Goal: Complete application form

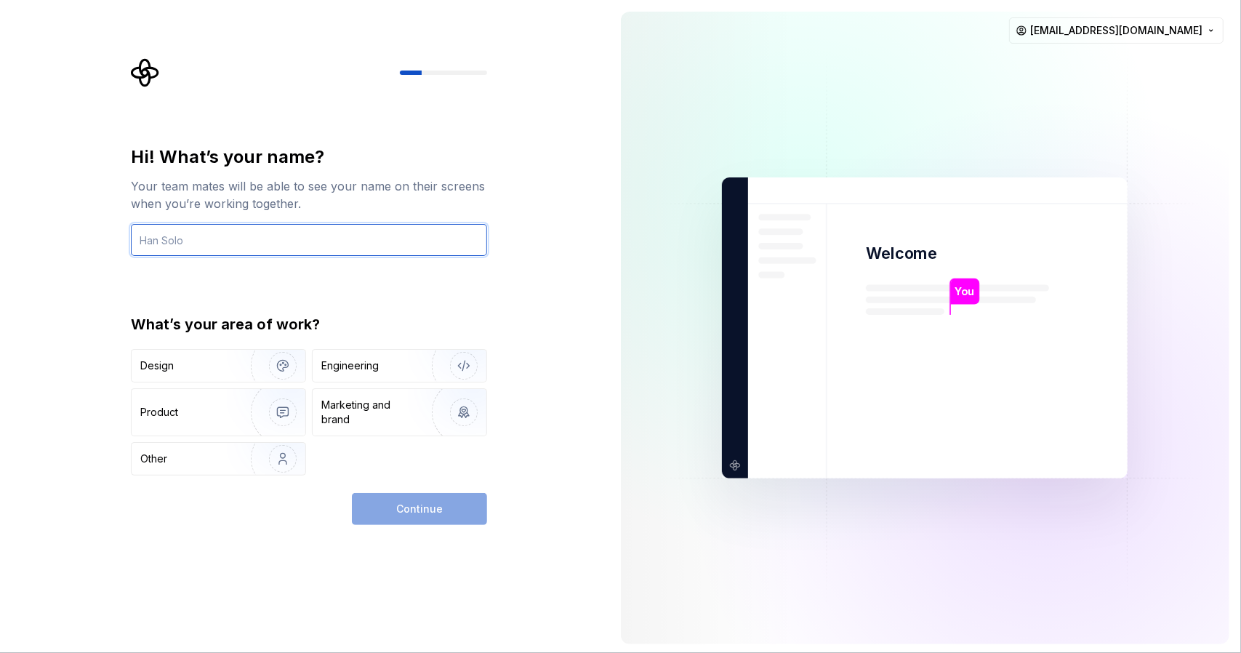
click at [308, 232] on input "text" at bounding box center [309, 240] width 356 height 32
type input "Renan Balthazar"
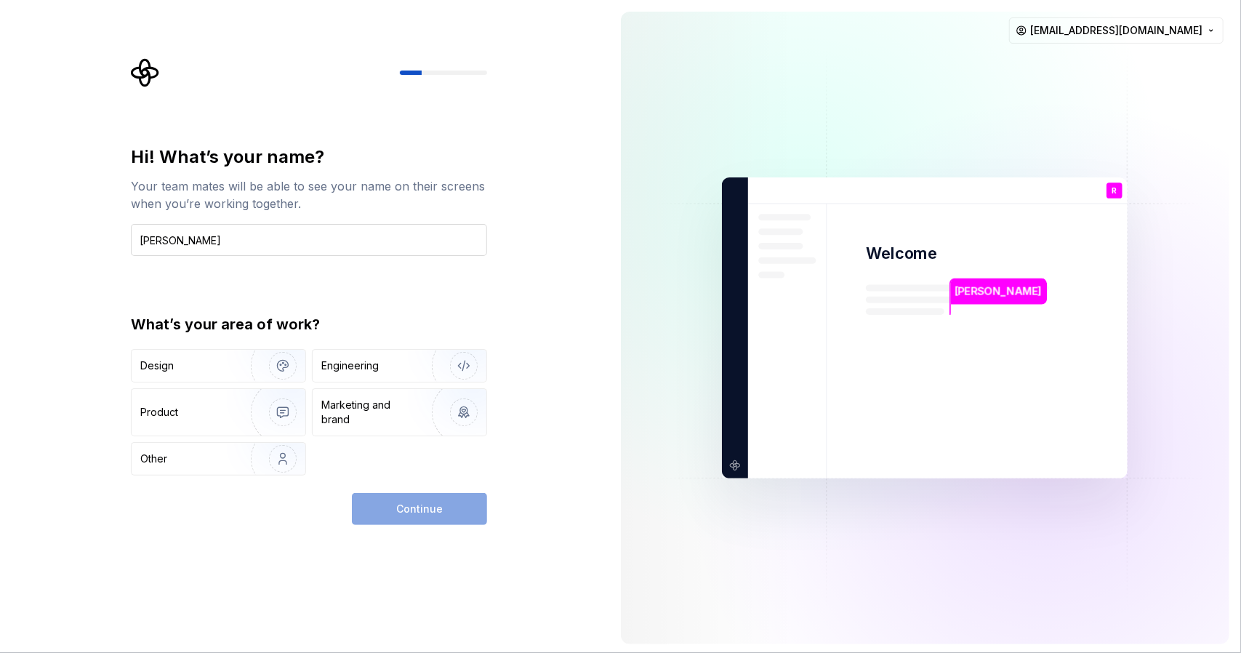
type button "Design"
click at [454, 370] on img "button" at bounding box center [454, 365] width 93 height 97
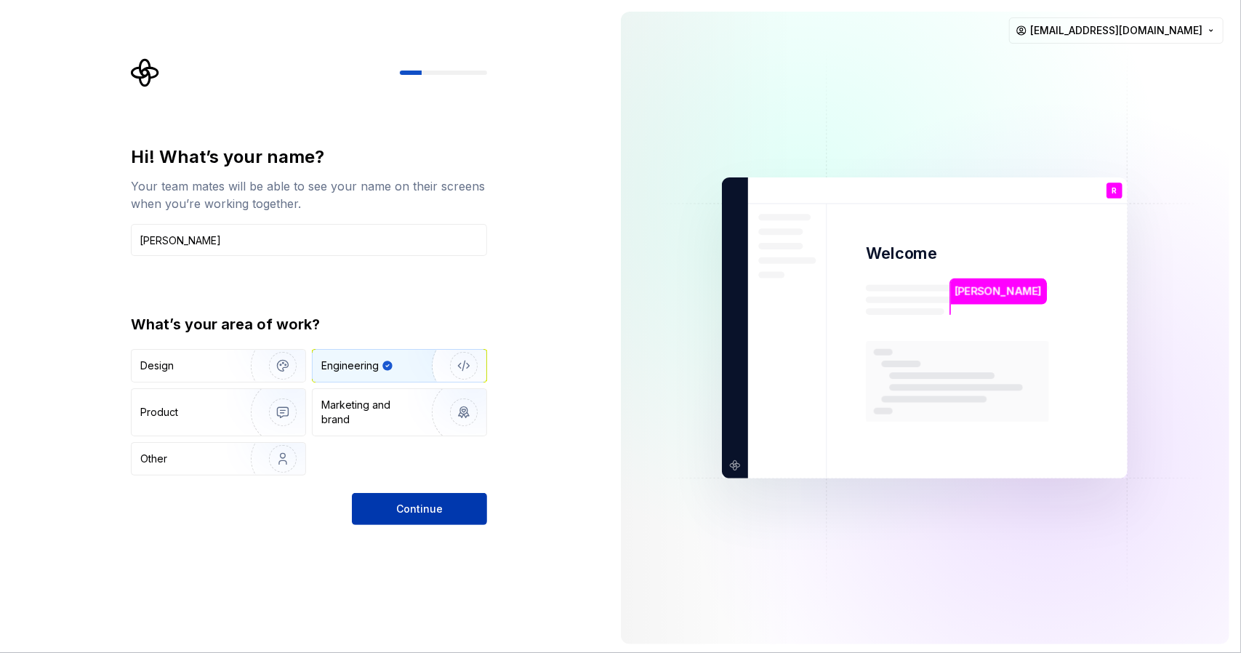
click at [398, 518] on button "Continue" at bounding box center [419, 509] width 135 height 32
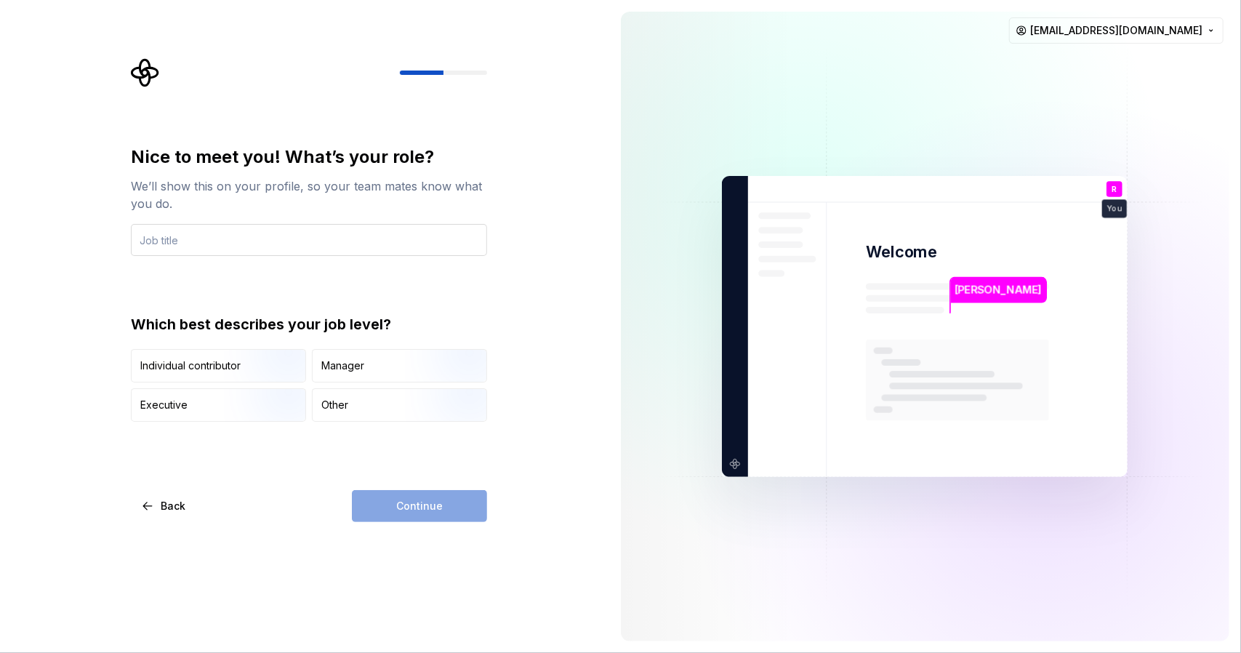
click at [199, 238] on input "text" at bounding box center [309, 240] width 356 height 32
type input "T"
type input "Back End Developer"
drag, startPoint x: 228, startPoint y: 323, endPoint x: 435, endPoint y: 323, distance: 206.5
click at [360, 323] on div "Which best describes your job level?" at bounding box center [309, 324] width 356 height 20
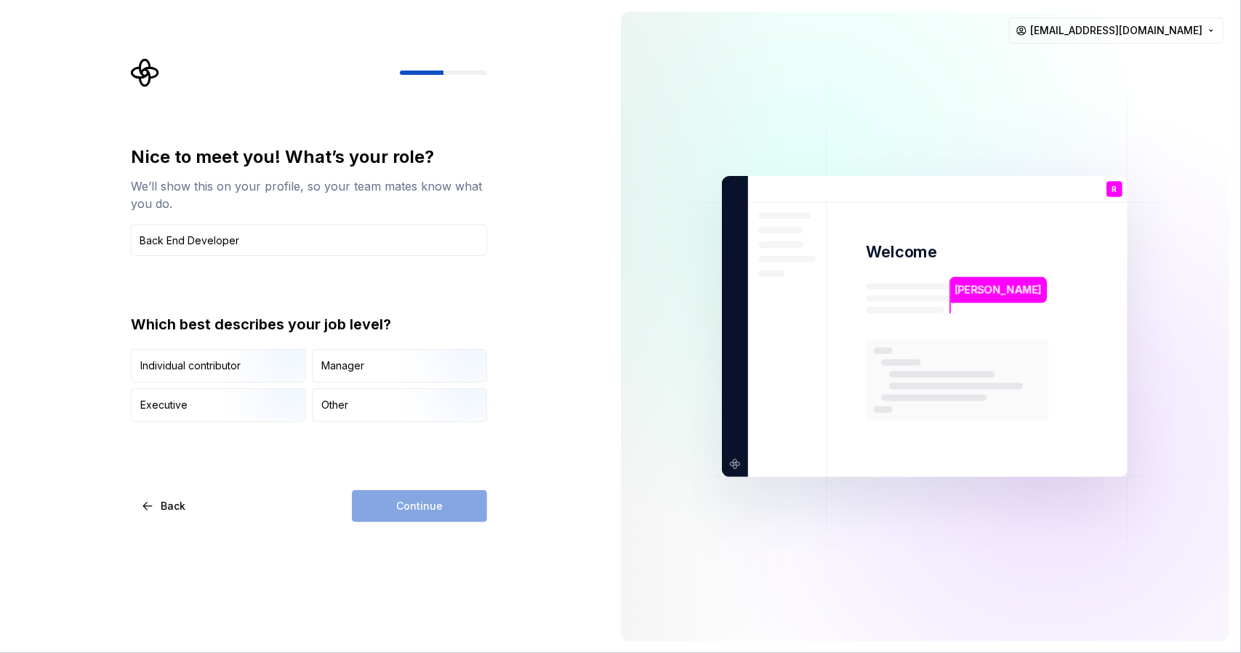
click at [270, 493] on div "Back Continue" at bounding box center [309, 506] width 356 height 32
click at [204, 408] on div "Executive" at bounding box center [219, 405] width 174 height 32
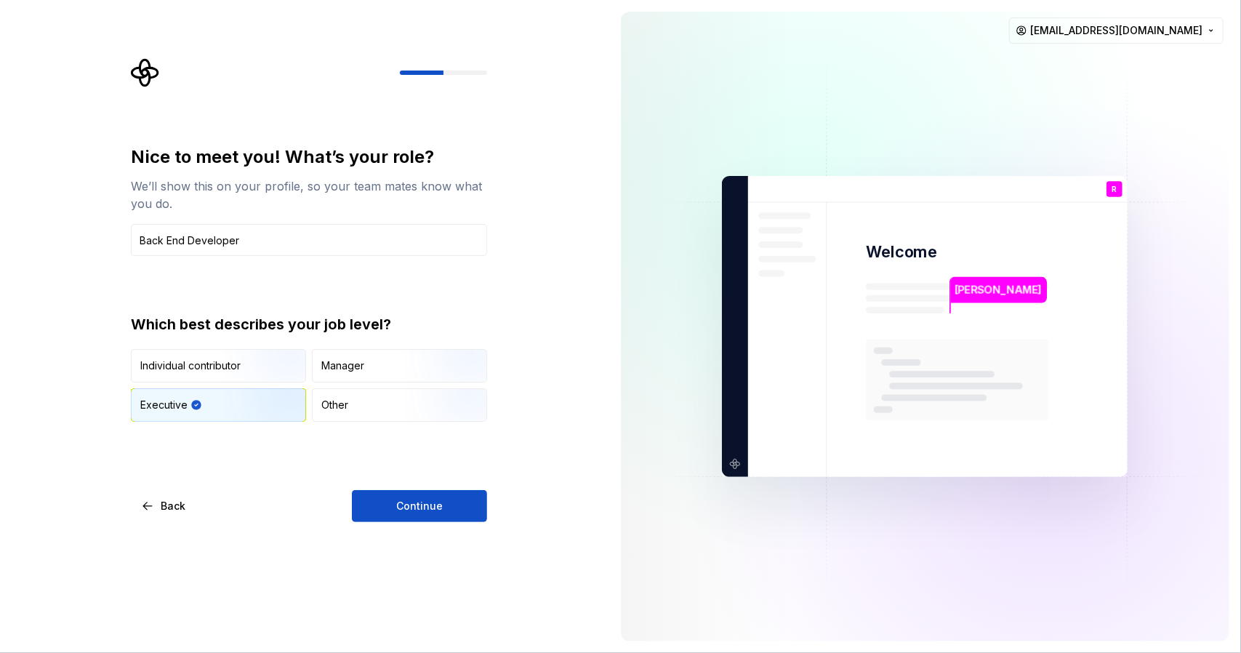
click at [264, 406] on img "button" at bounding box center [270, 423] width 93 height 97
click at [266, 368] on img "button" at bounding box center [270, 383] width 93 height 97
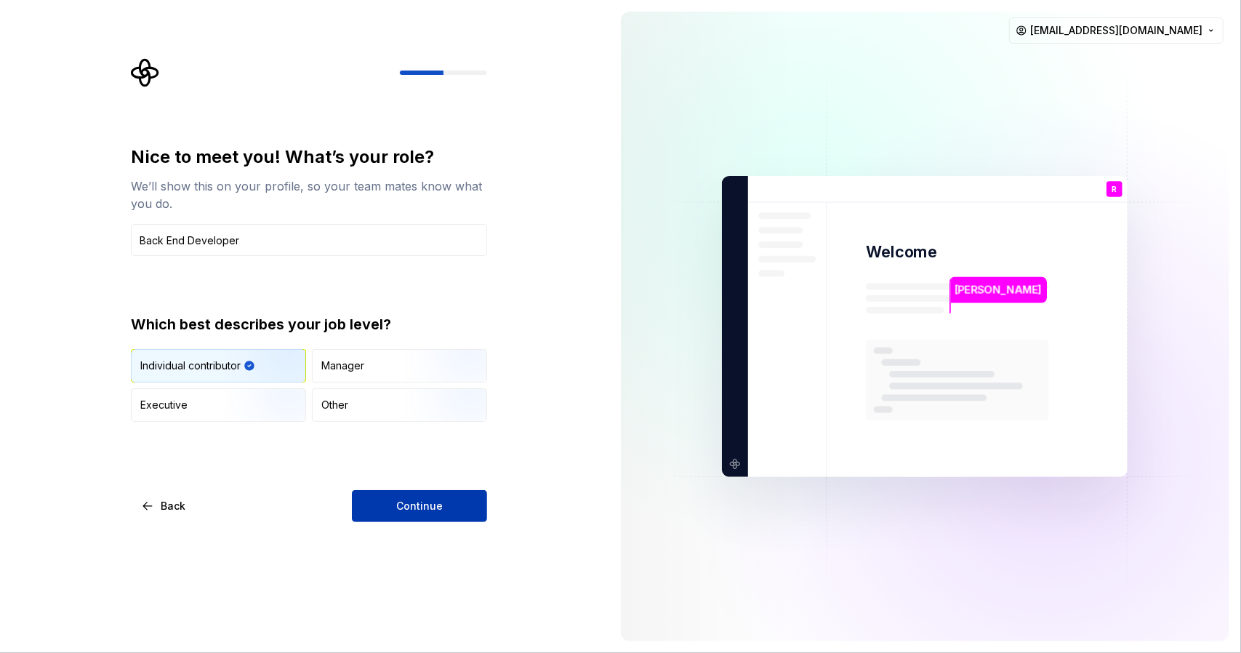
click at [409, 509] on span "Continue" at bounding box center [419, 506] width 47 height 15
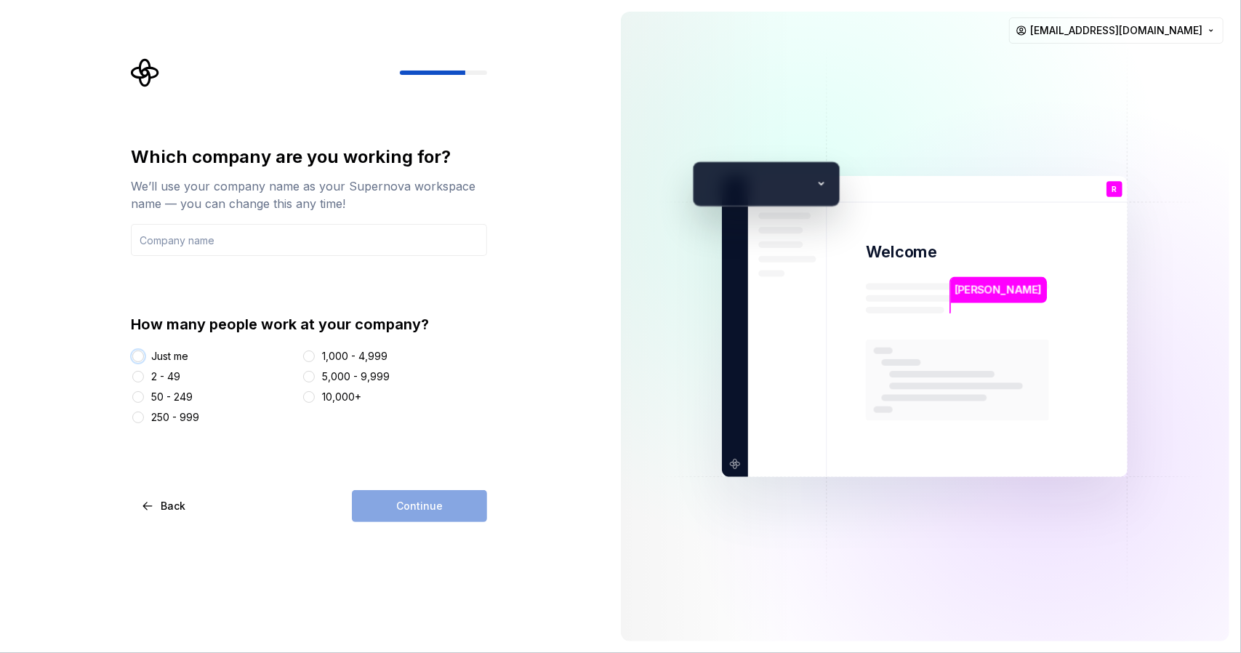
click at [136, 358] on button "Just me" at bounding box center [138, 357] width 12 height 12
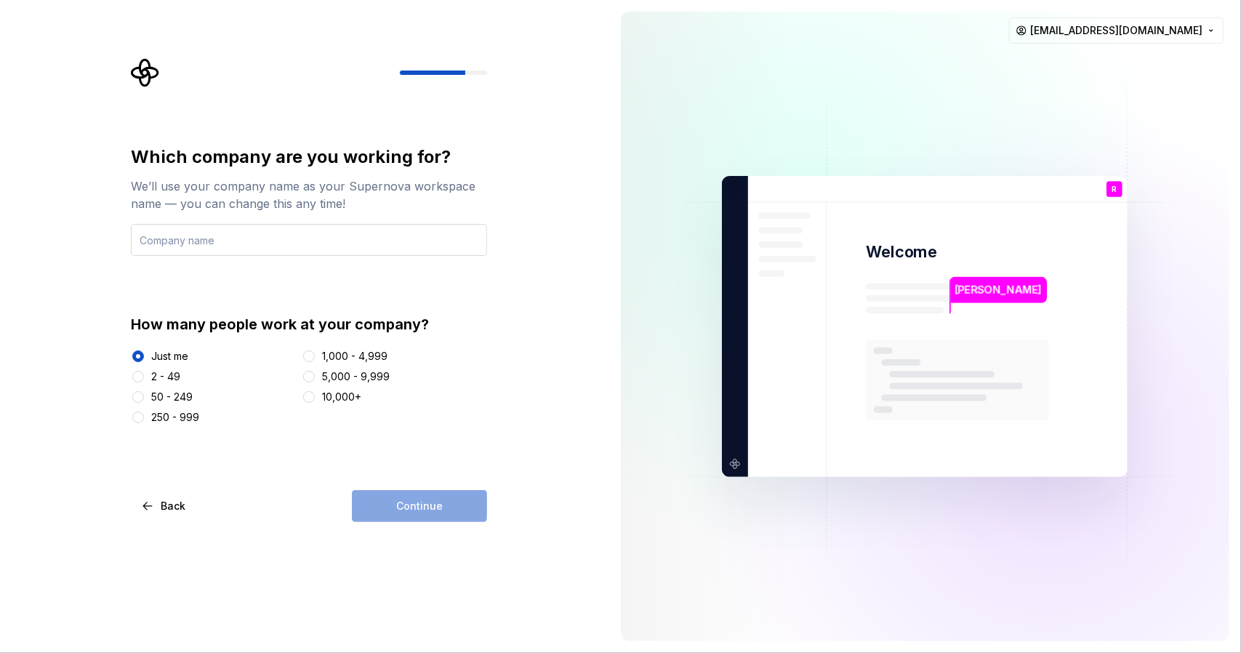
click at [192, 241] on input "text" at bounding box center [309, 240] width 356 height 32
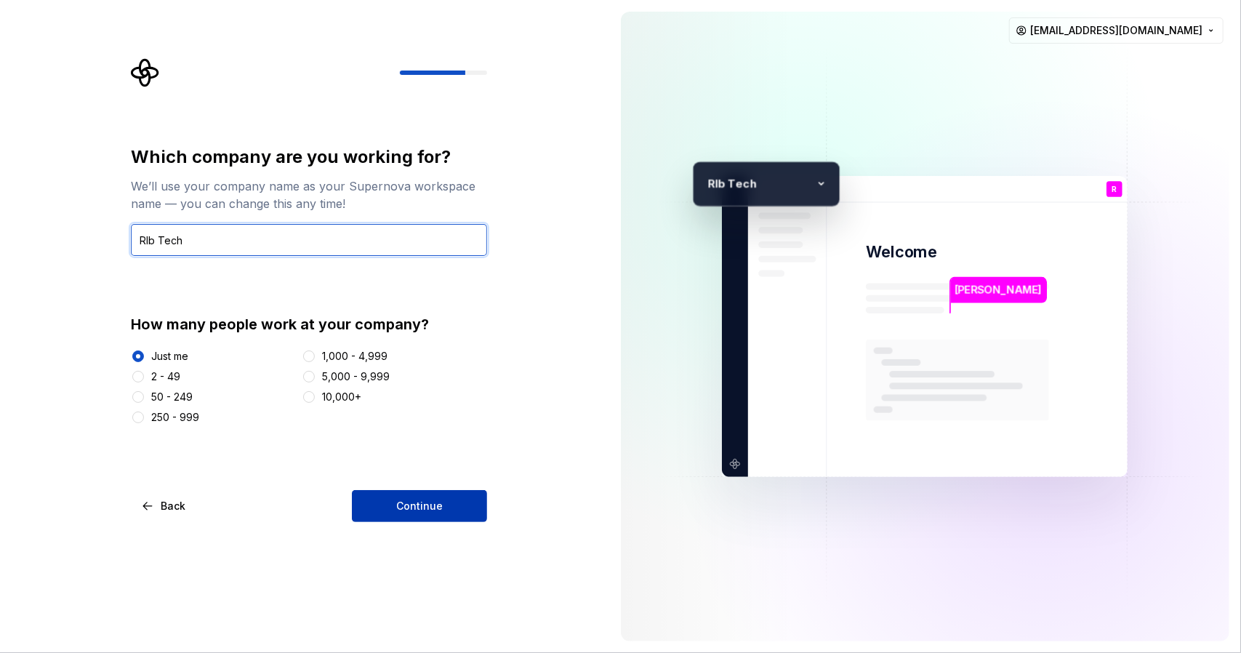
type input "Rlb Tech"
click at [415, 510] on span "Continue" at bounding box center [419, 506] width 47 height 15
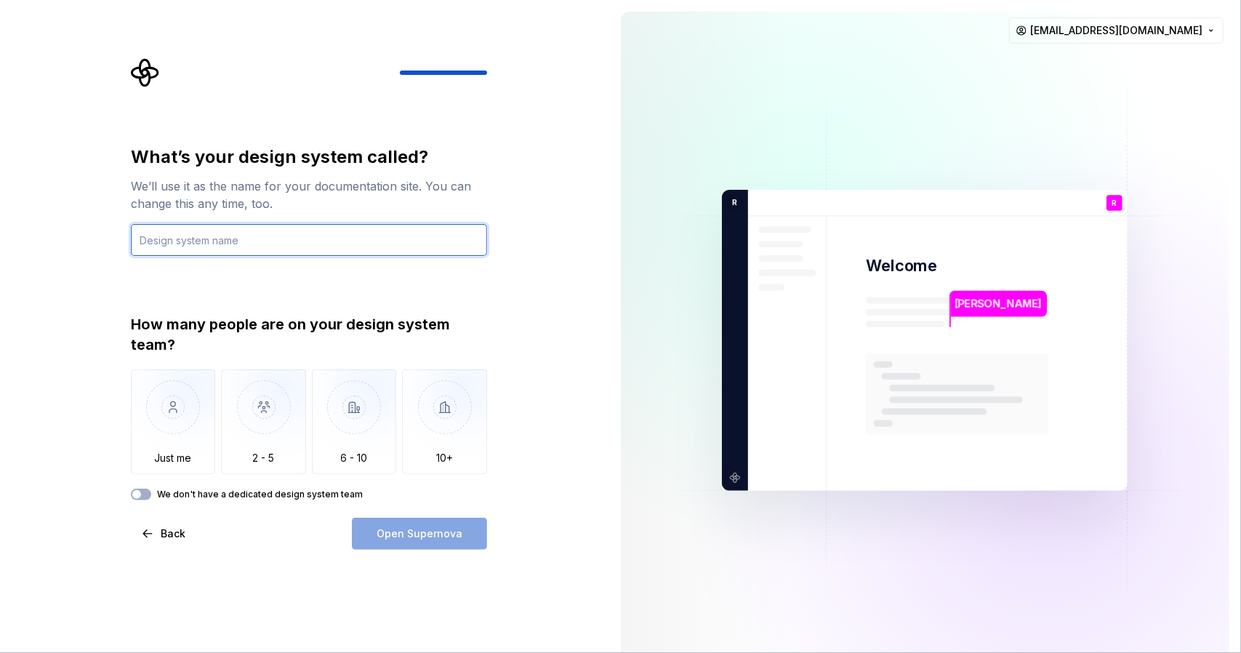
click at [277, 249] on input "text" at bounding box center [309, 240] width 356 height 32
drag, startPoint x: 164, startPoint y: 441, endPoint x: 201, endPoint y: 311, distance: 136.1
click at [164, 440] on img "button" at bounding box center [173, 417] width 85 height 97
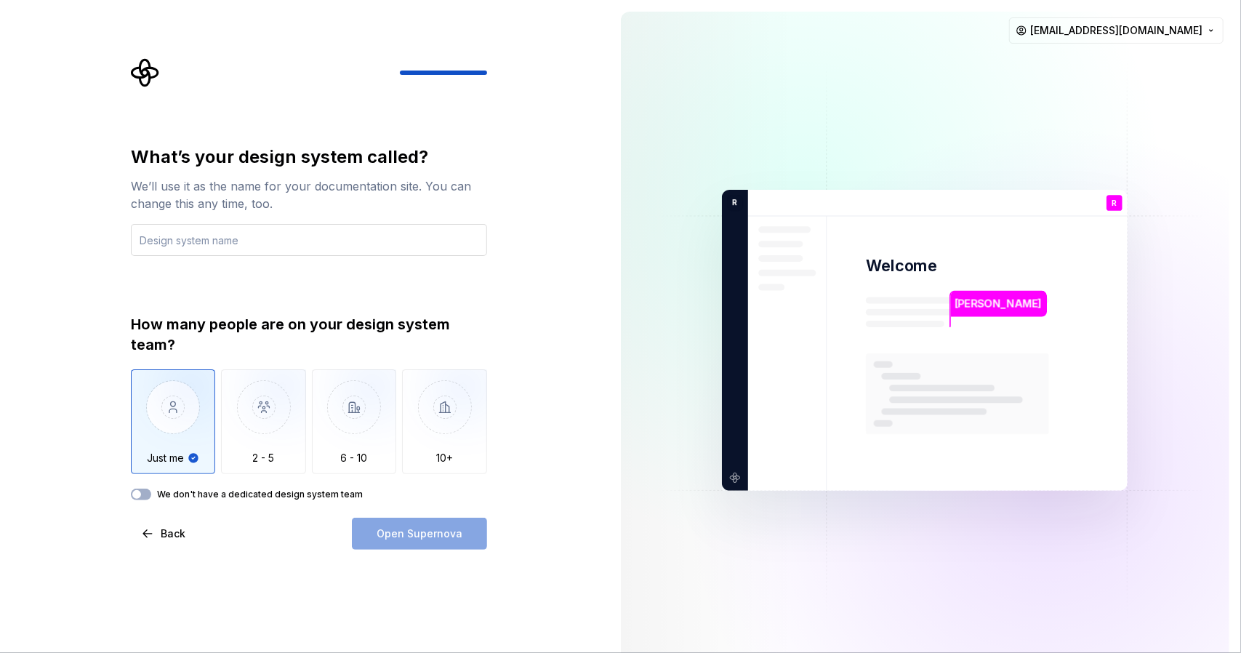
click at [243, 225] on input "text" at bounding box center [309, 240] width 356 height 32
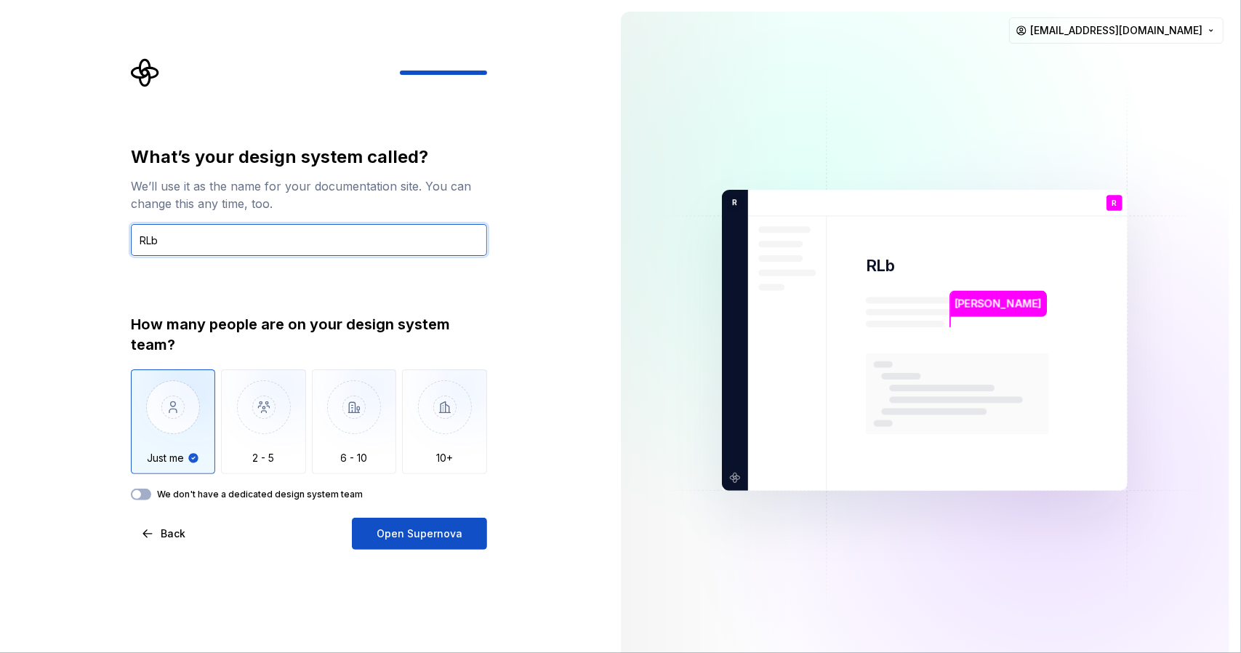
click at [151, 239] on input "RLb" at bounding box center [309, 240] width 356 height 32
type input "Rlb"
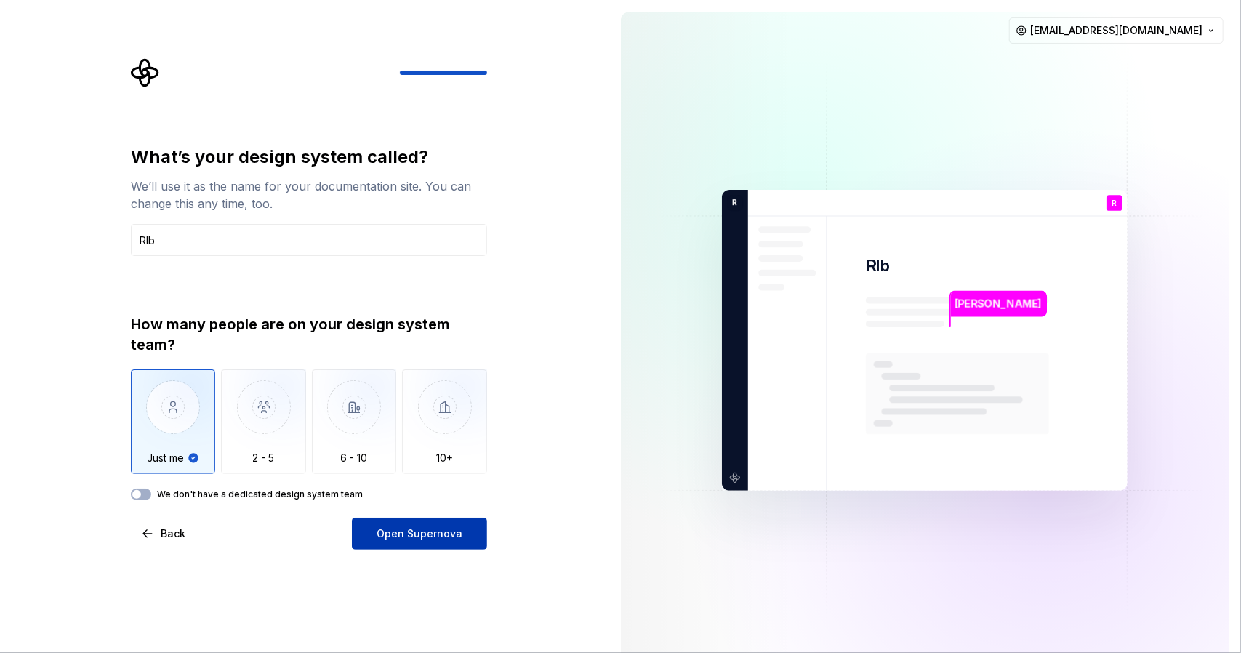
click at [412, 537] on span "Open Supernova" at bounding box center [420, 534] width 86 height 15
